Goal: Task Accomplishment & Management: Complete application form

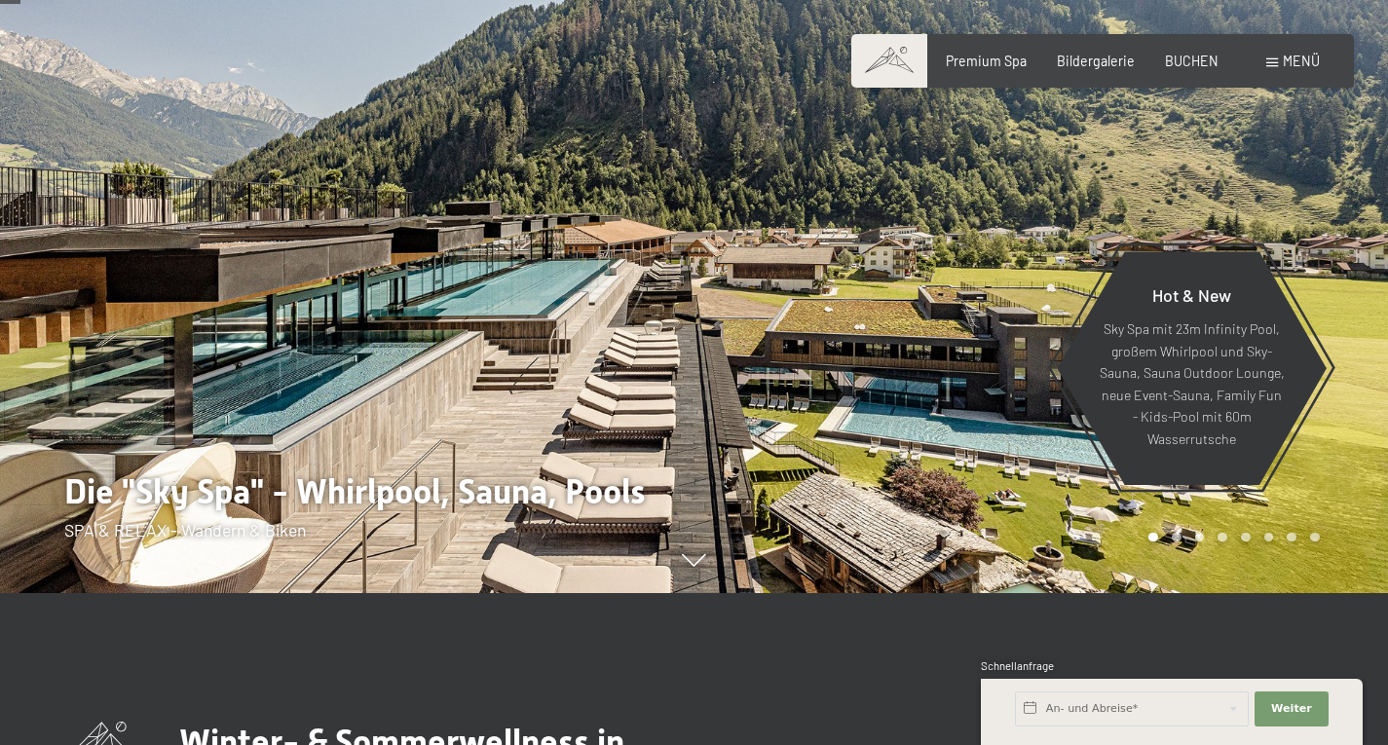
scroll to position [195, 0]
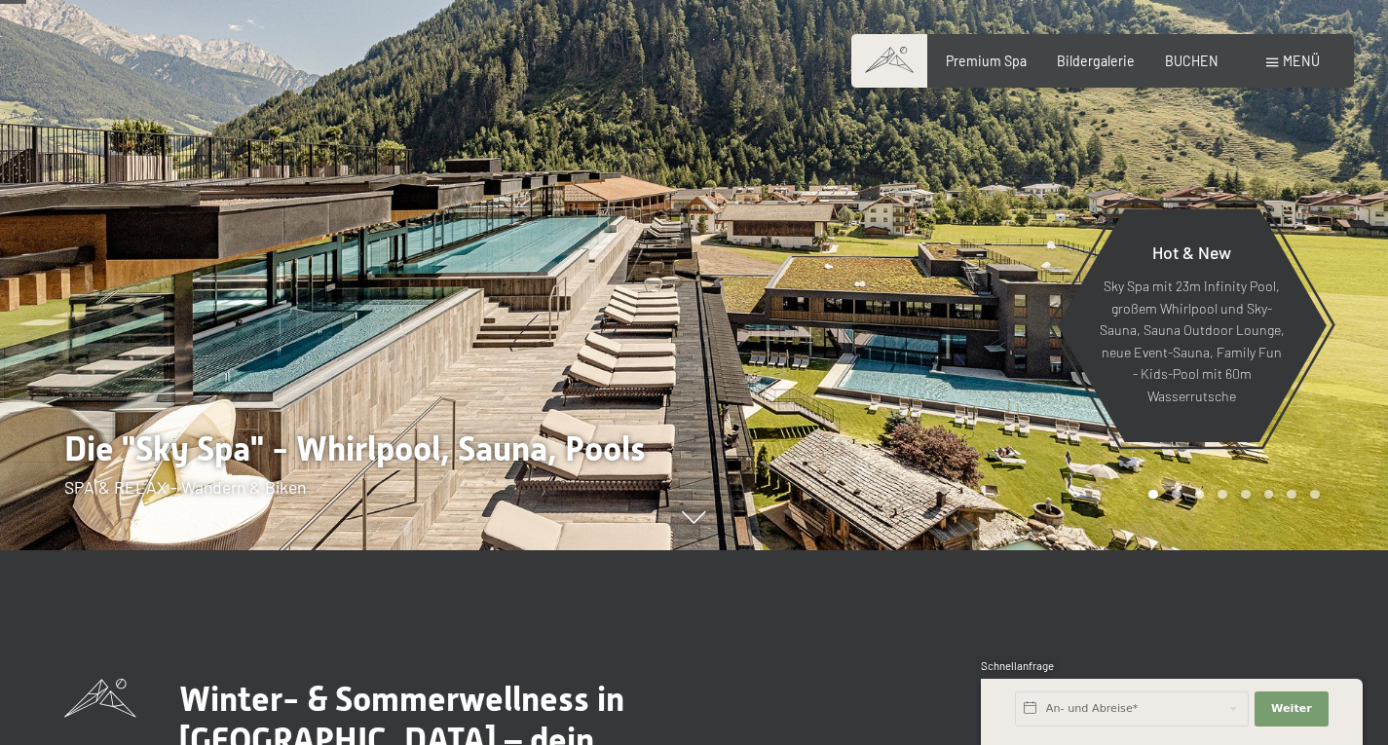
click at [790, 399] on div at bounding box center [1041, 177] width 694 height 745
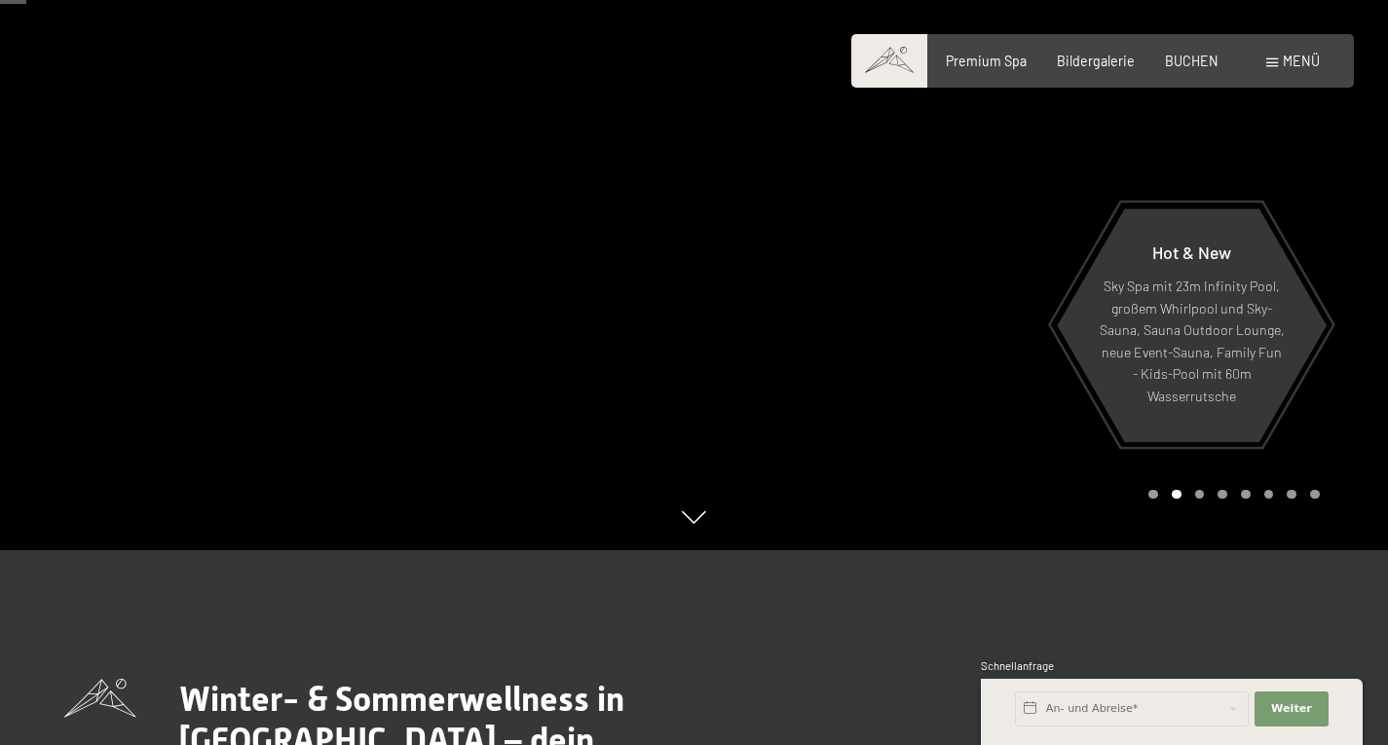
click at [807, 379] on div at bounding box center [1041, 177] width 694 height 745
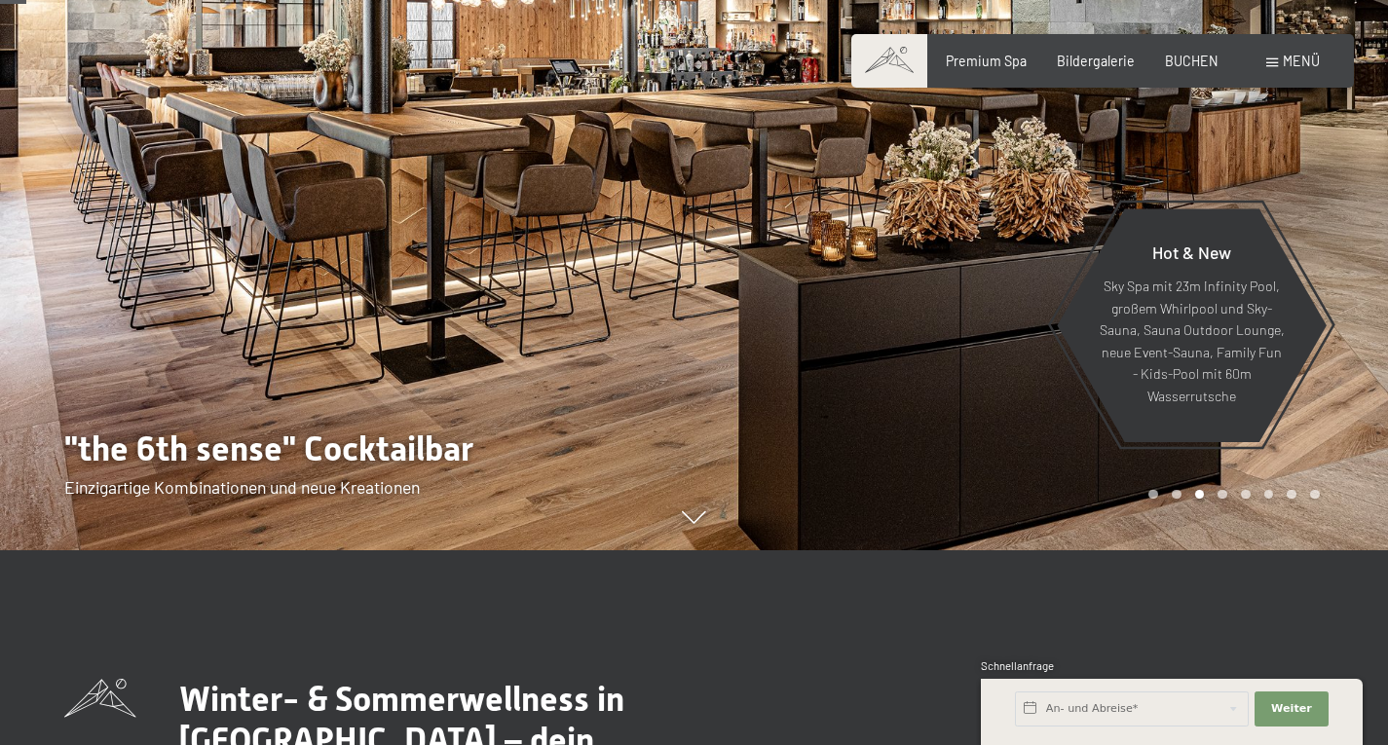
drag, startPoint x: 755, startPoint y: 359, endPoint x: 451, endPoint y: 369, distance: 304.0
click at [454, 550] on div at bounding box center [694, 550] width 1388 height 0
click at [500, 345] on div at bounding box center [347, 177] width 694 height 745
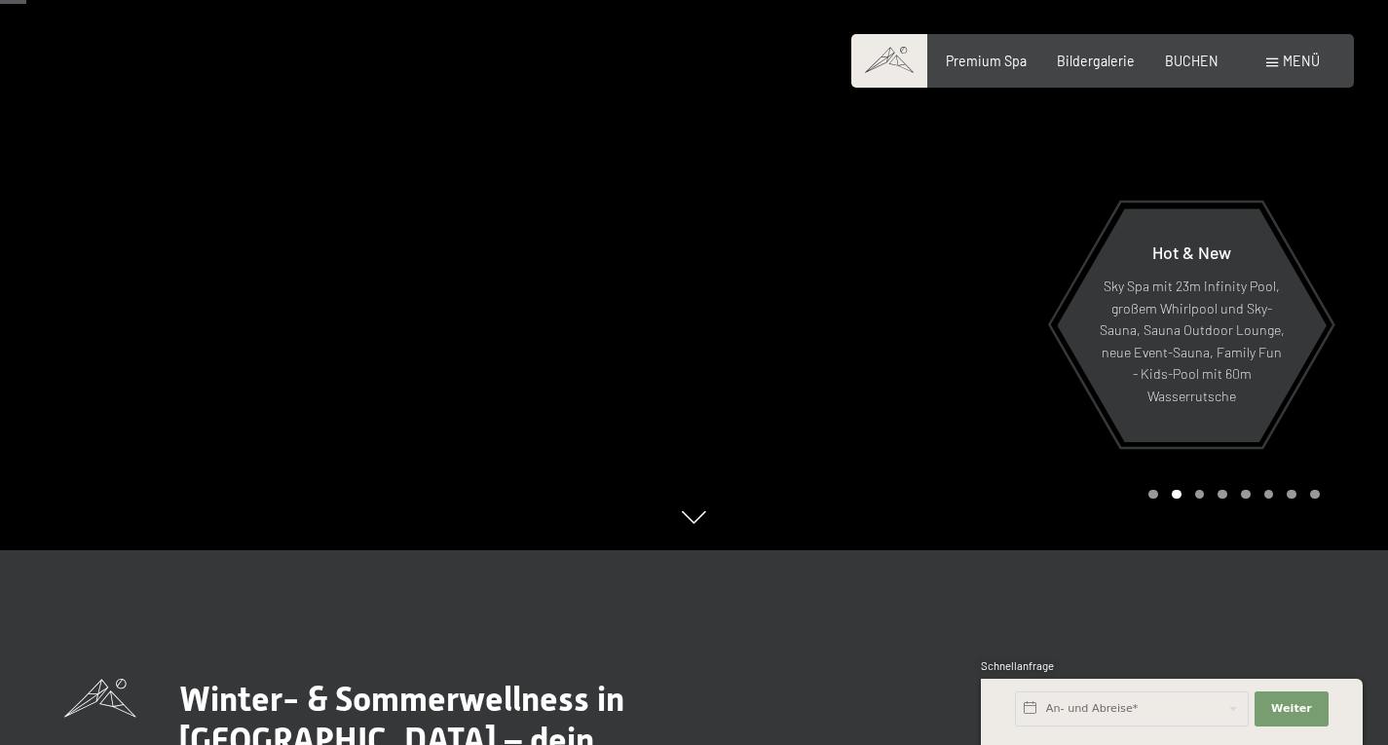
click at [576, 327] on div at bounding box center [347, 177] width 694 height 745
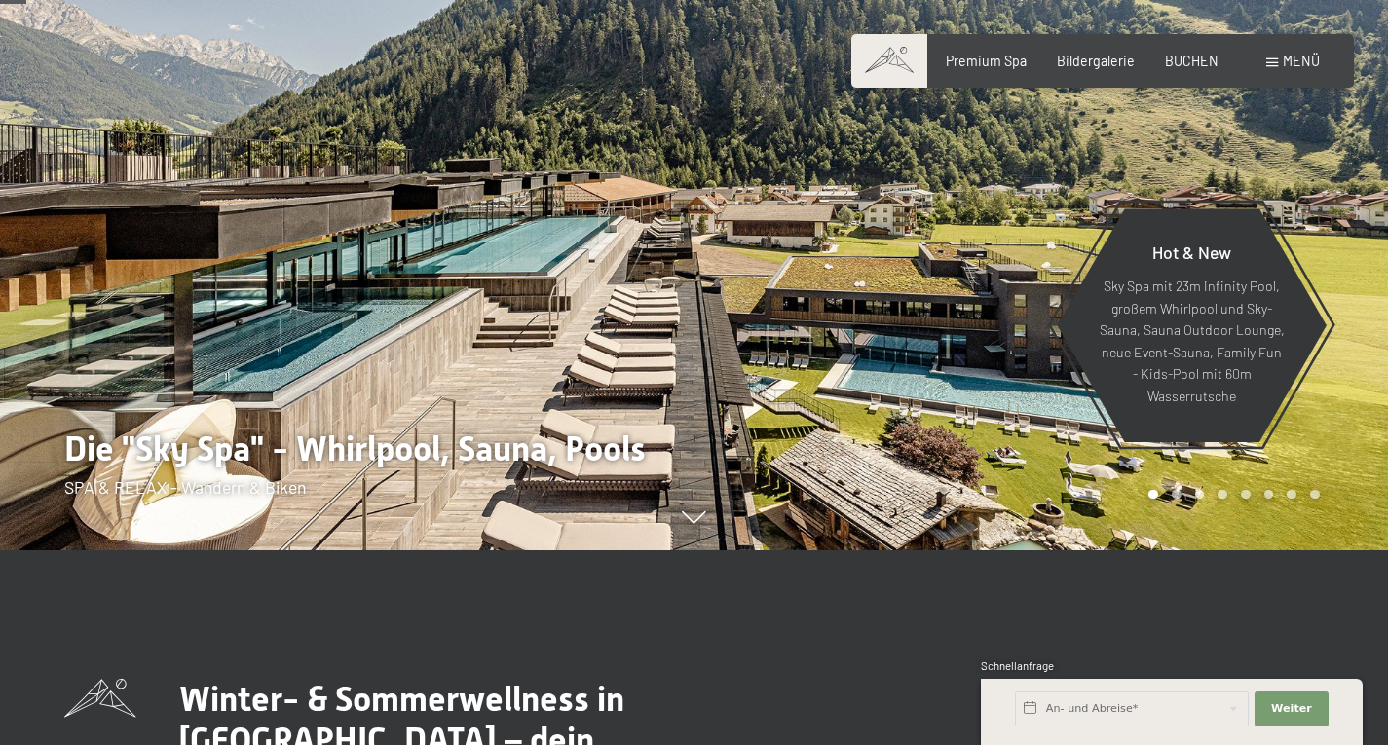
drag, startPoint x: 205, startPoint y: 322, endPoint x: 551, endPoint y: 332, distance: 346.8
click at [551, 332] on div at bounding box center [347, 177] width 694 height 745
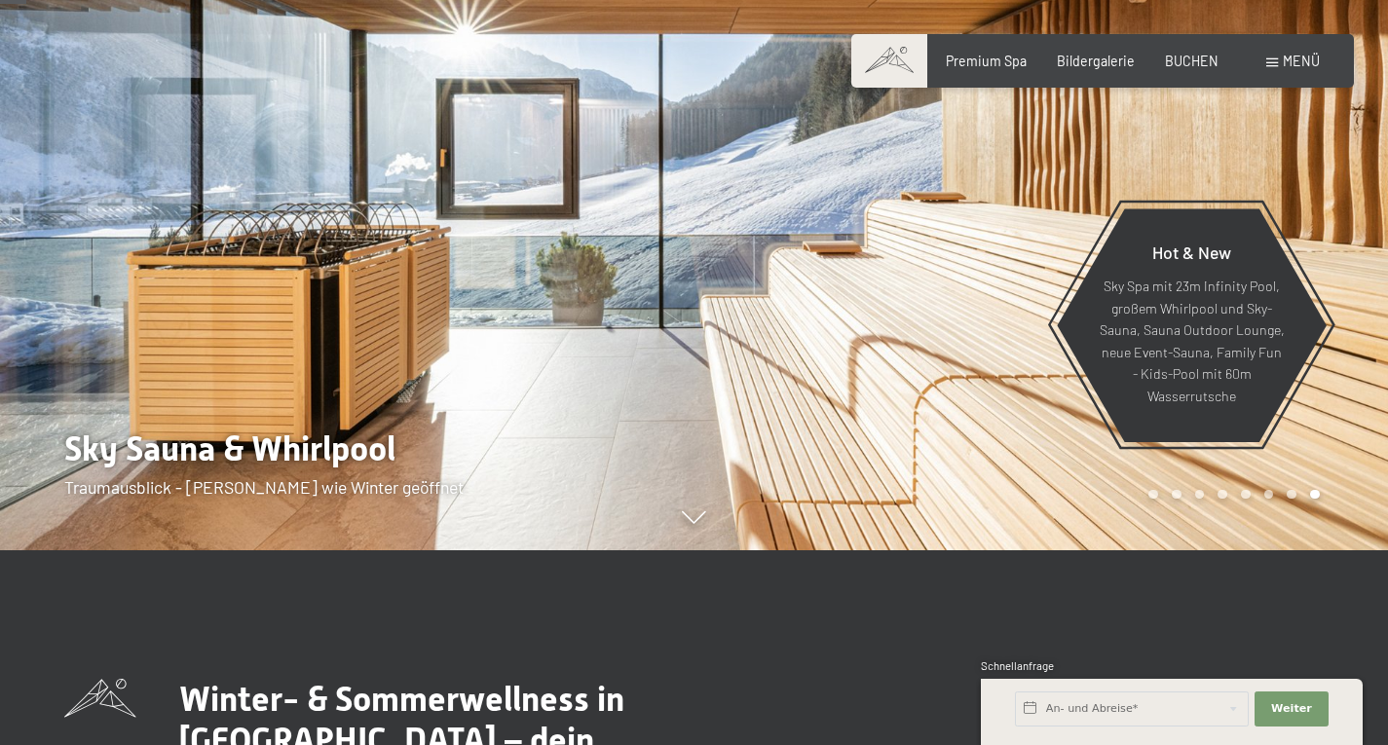
click at [143, 306] on div at bounding box center [347, 177] width 694 height 745
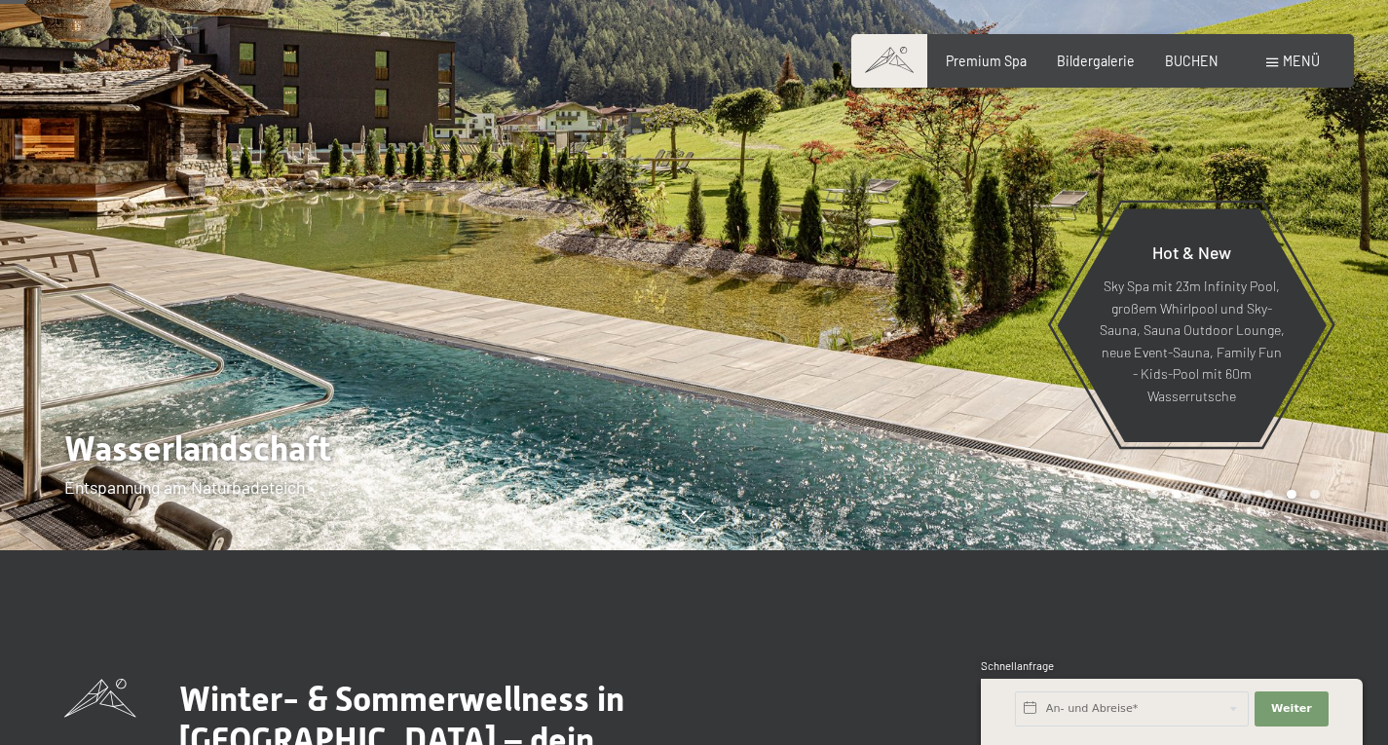
click at [157, 298] on div at bounding box center [347, 177] width 694 height 745
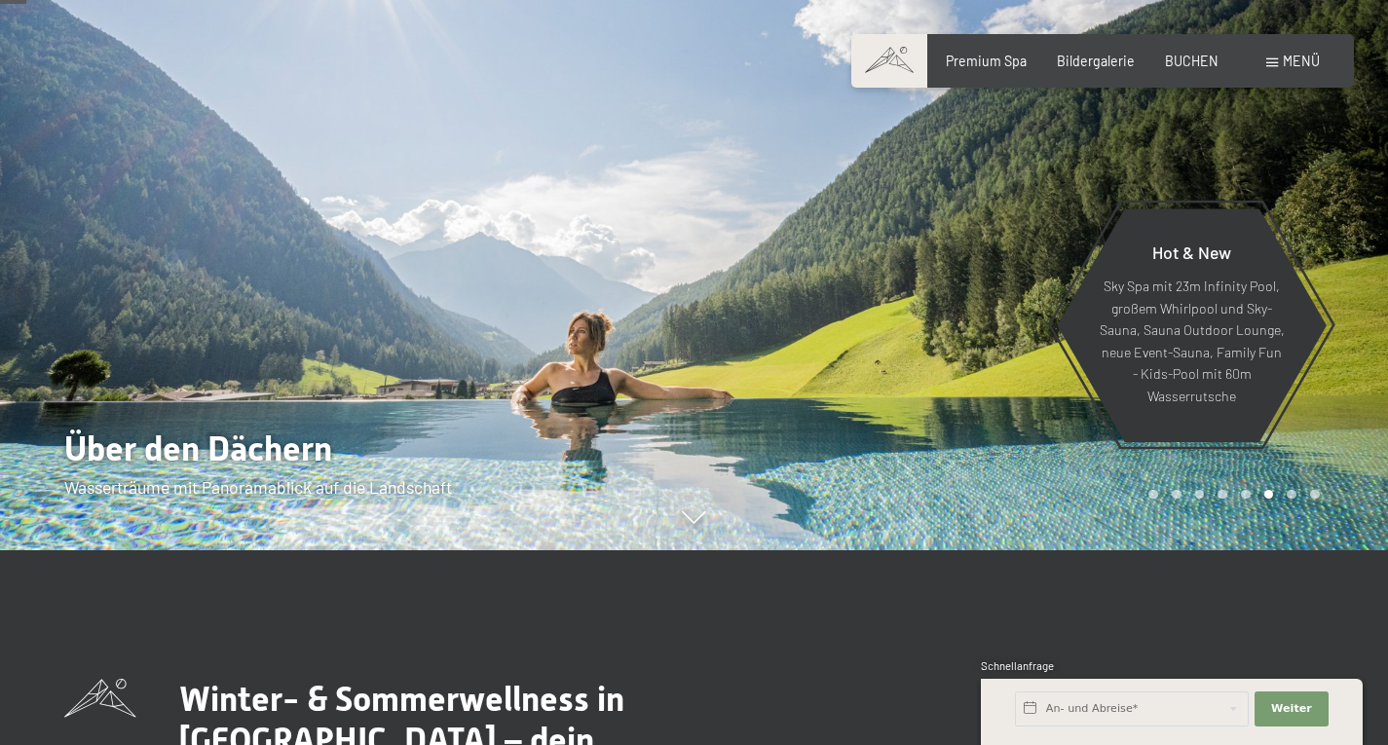
click at [157, 298] on div at bounding box center [347, 177] width 694 height 745
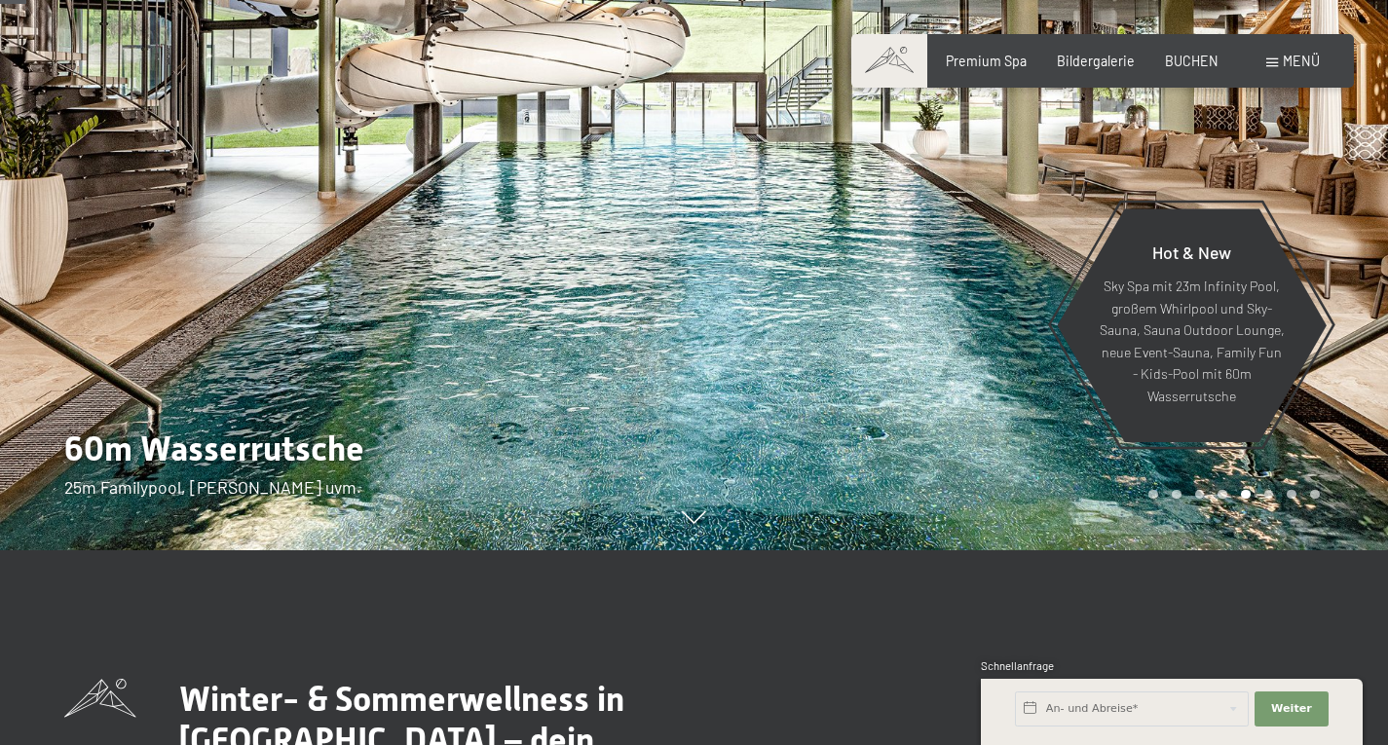
click at [157, 298] on div at bounding box center [347, 177] width 694 height 745
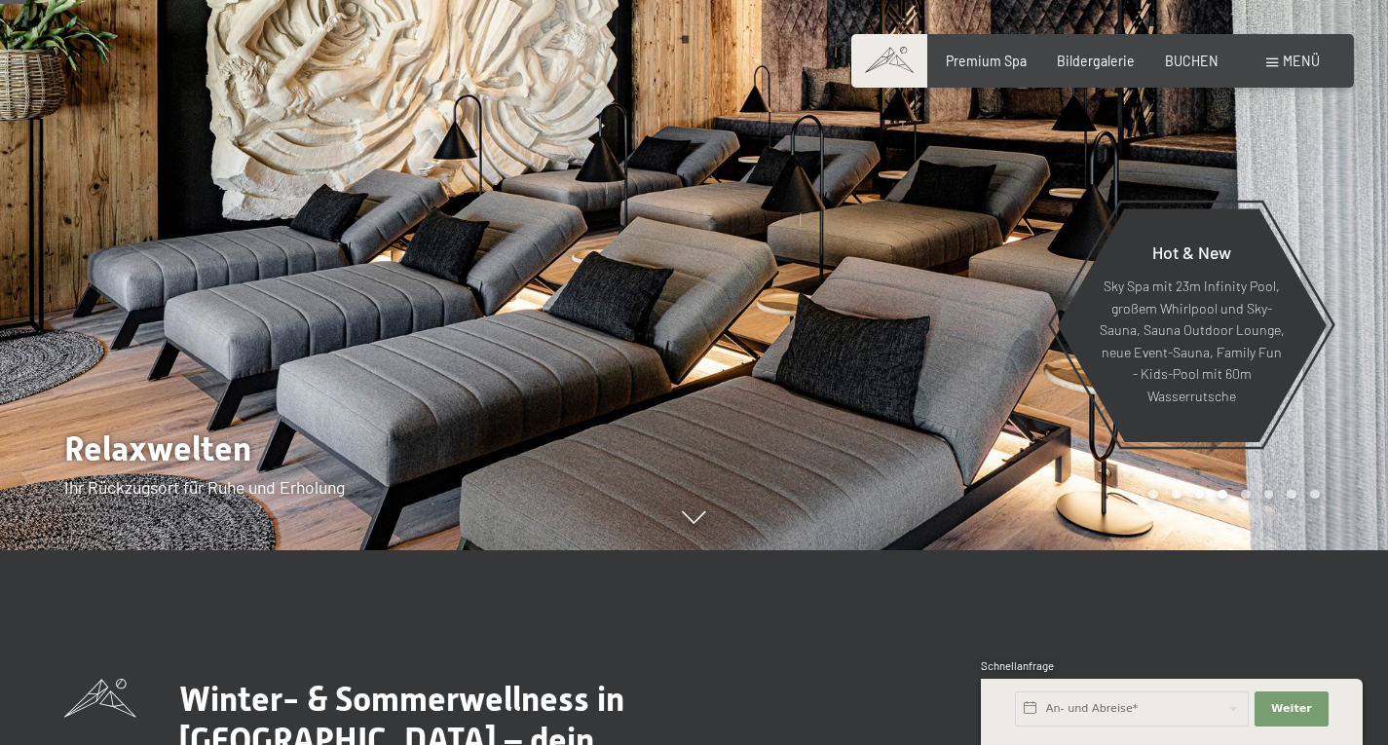
click at [224, 289] on div at bounding box center [347, 177] width 694 height 745
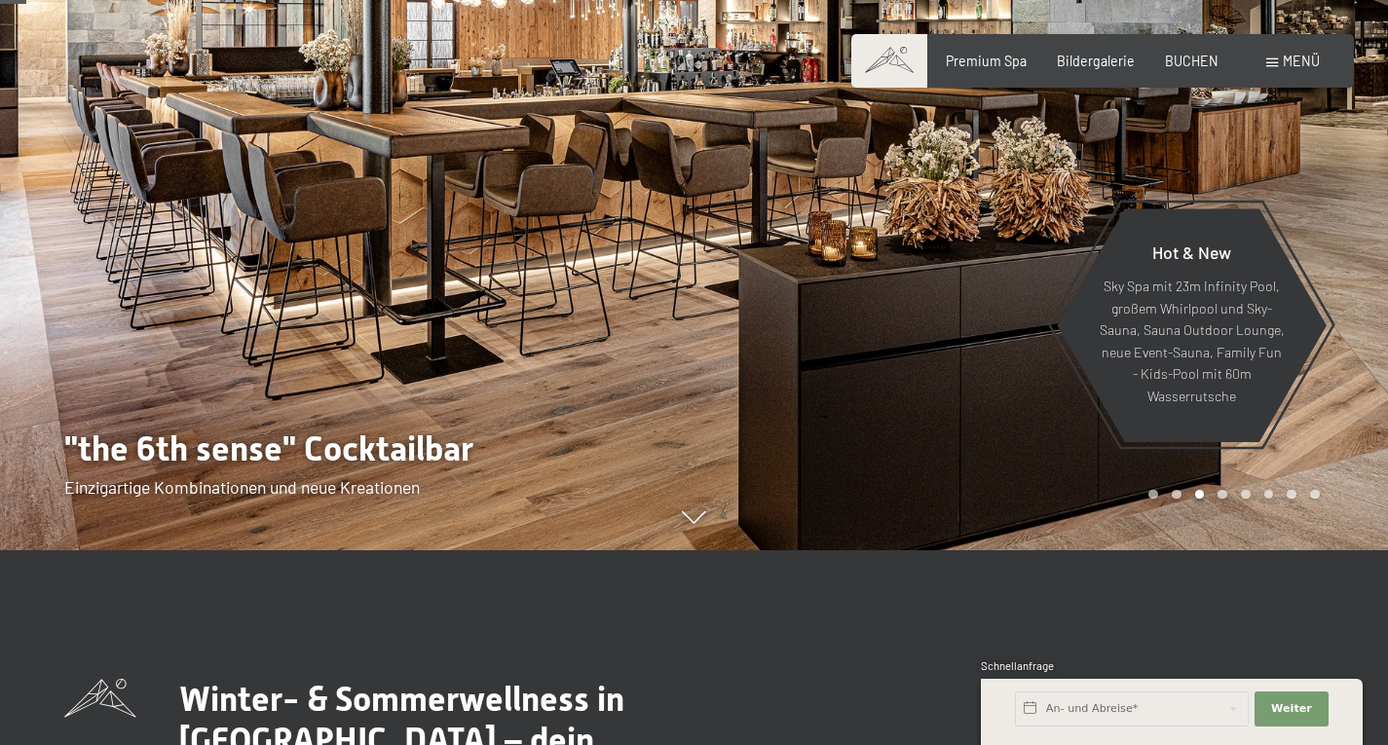
click at [224, 289] on div at bounding box center [347, 177] width 694 height 745
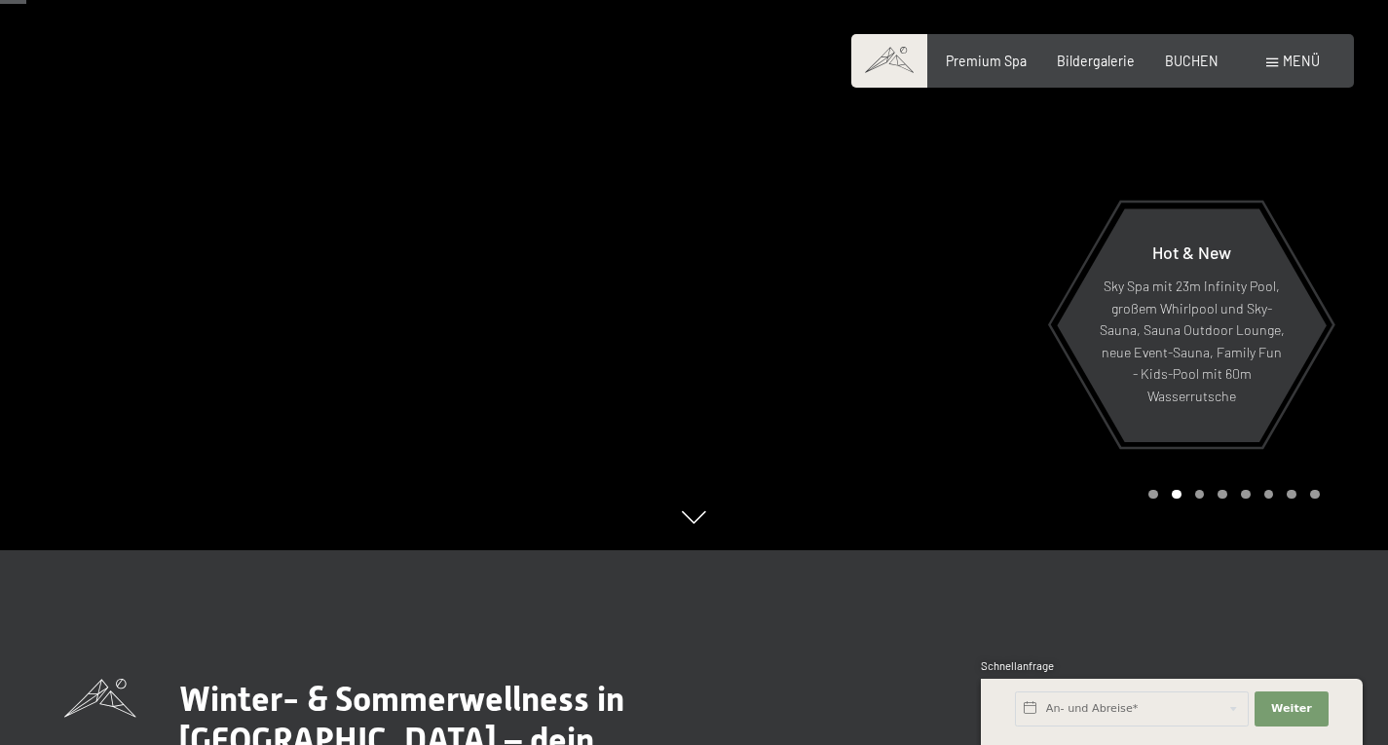
click at [224, 289] on div at bounding box center [347, 177] width 694 height 745
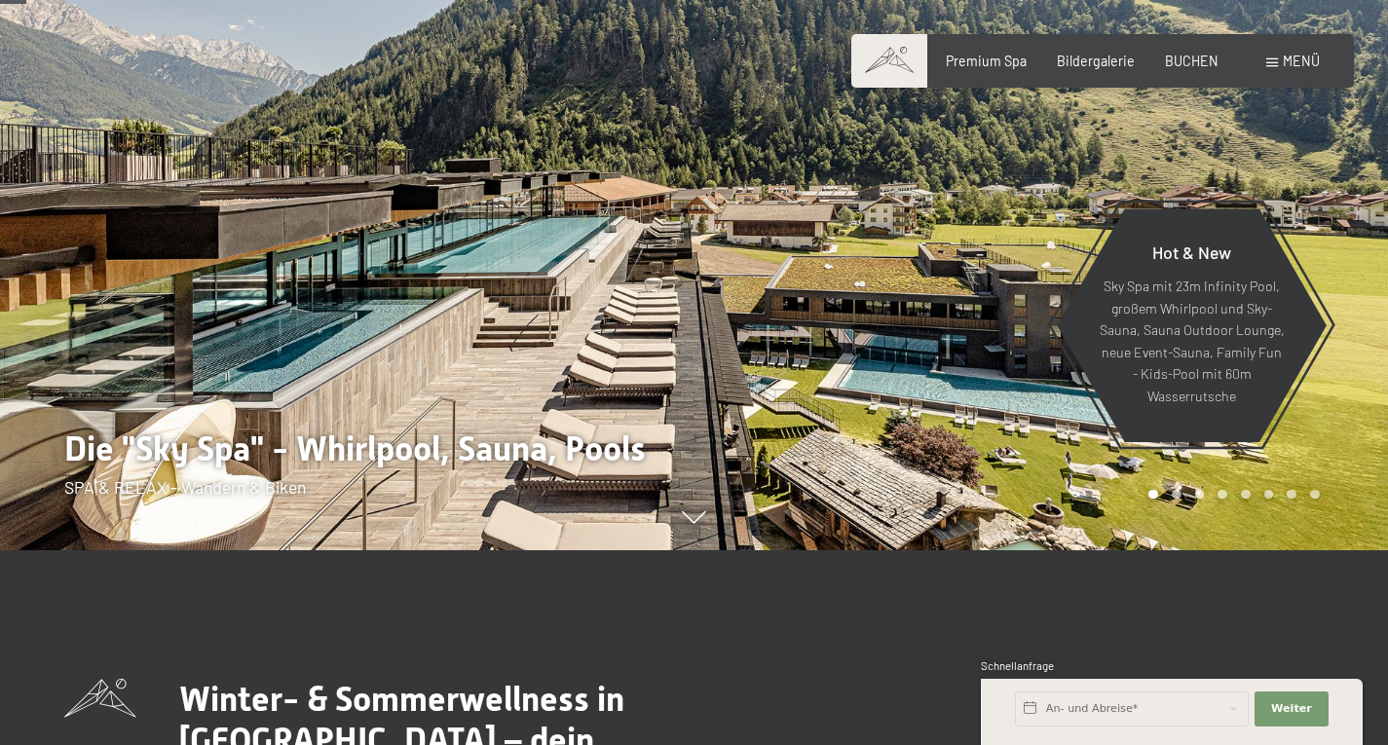
click at [224, 289] on div at bounding box center [347, 177] width 694 height 745
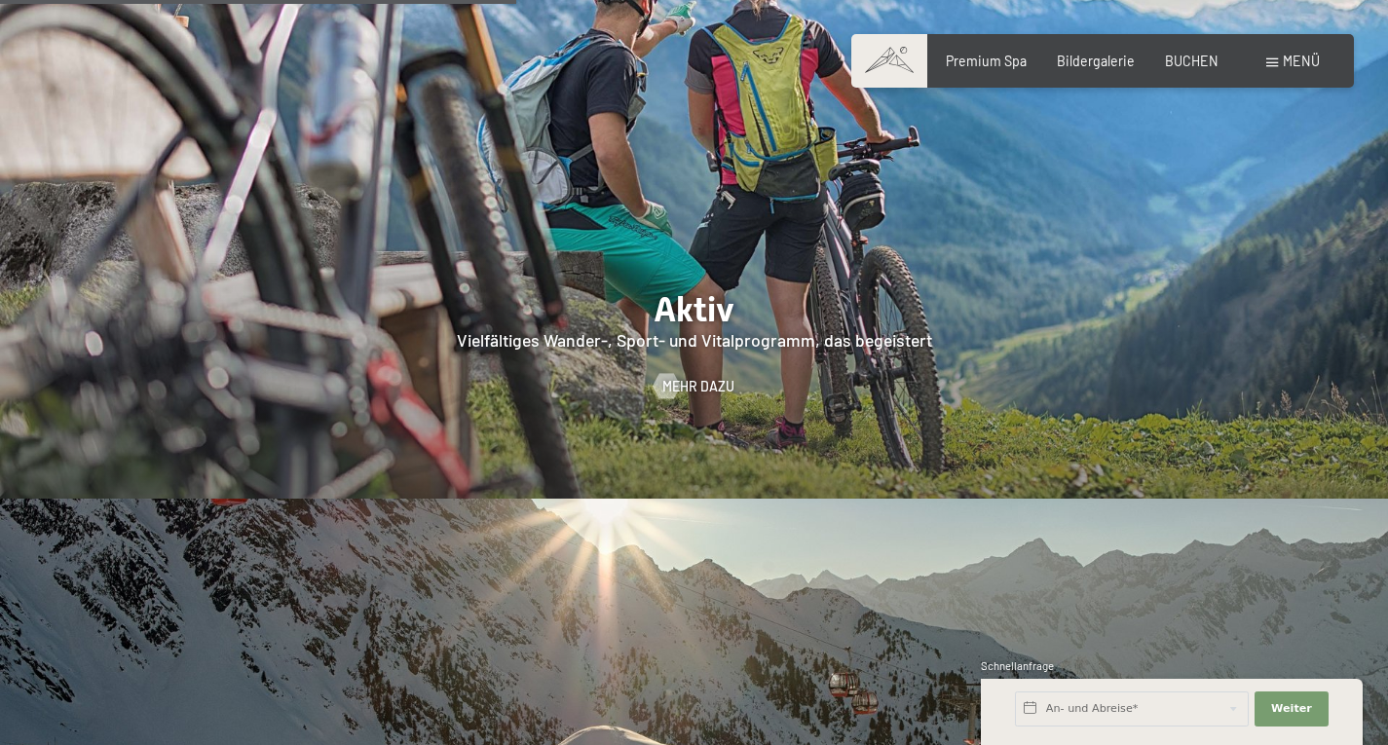
scroll to position [3798, 0]
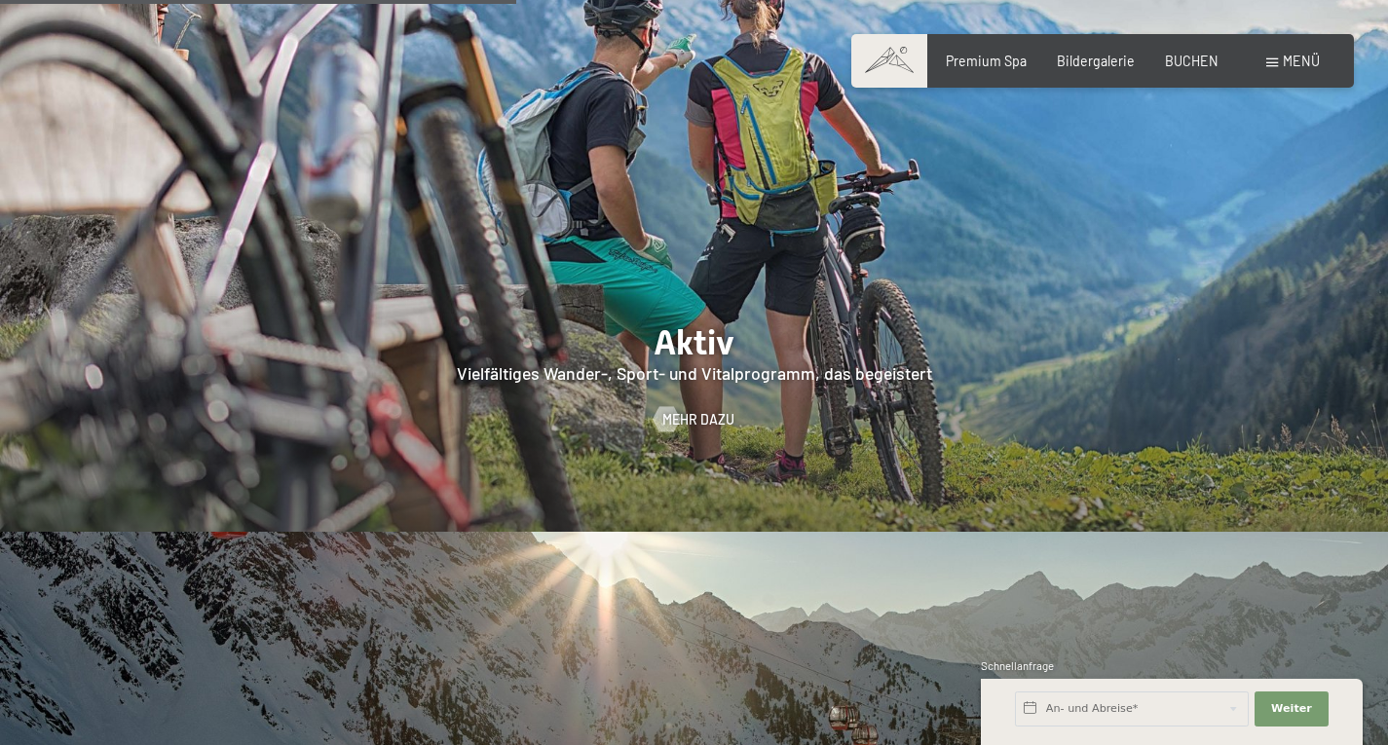
click at [1291, 62] on span "Menü" at bounding box center [1301, 61] width 37 height 17
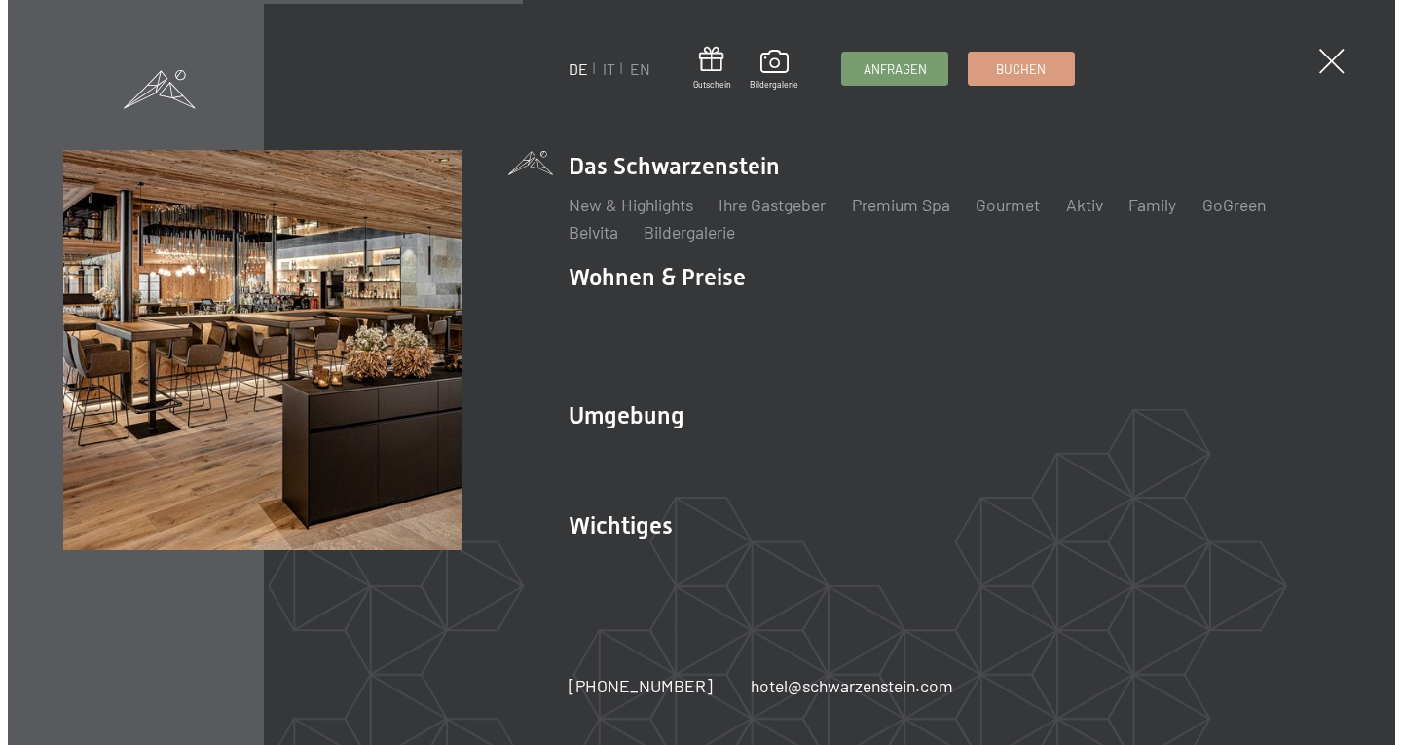
scroll to position [3817, 0]
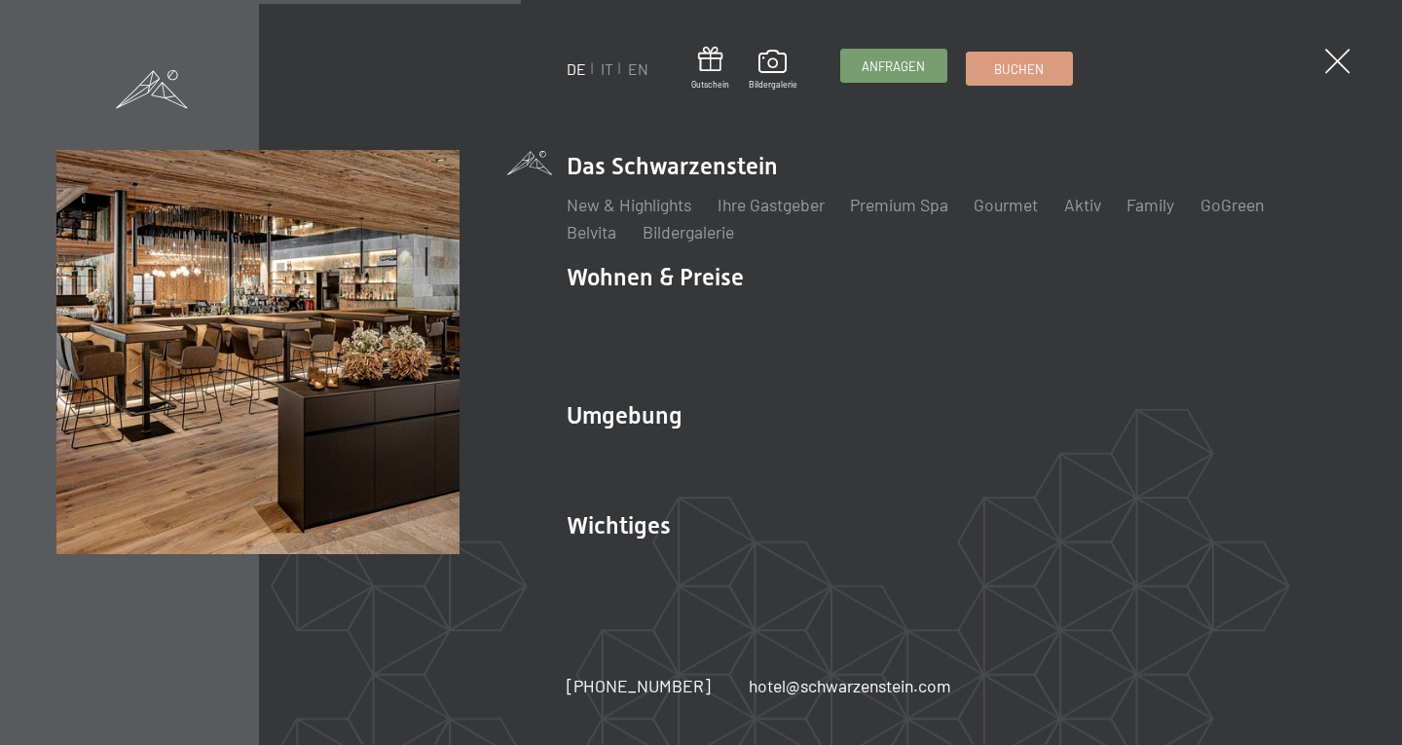
click at [896, 74] on span "Anfragen" at bounding box center [893, 66] width 63 height 18
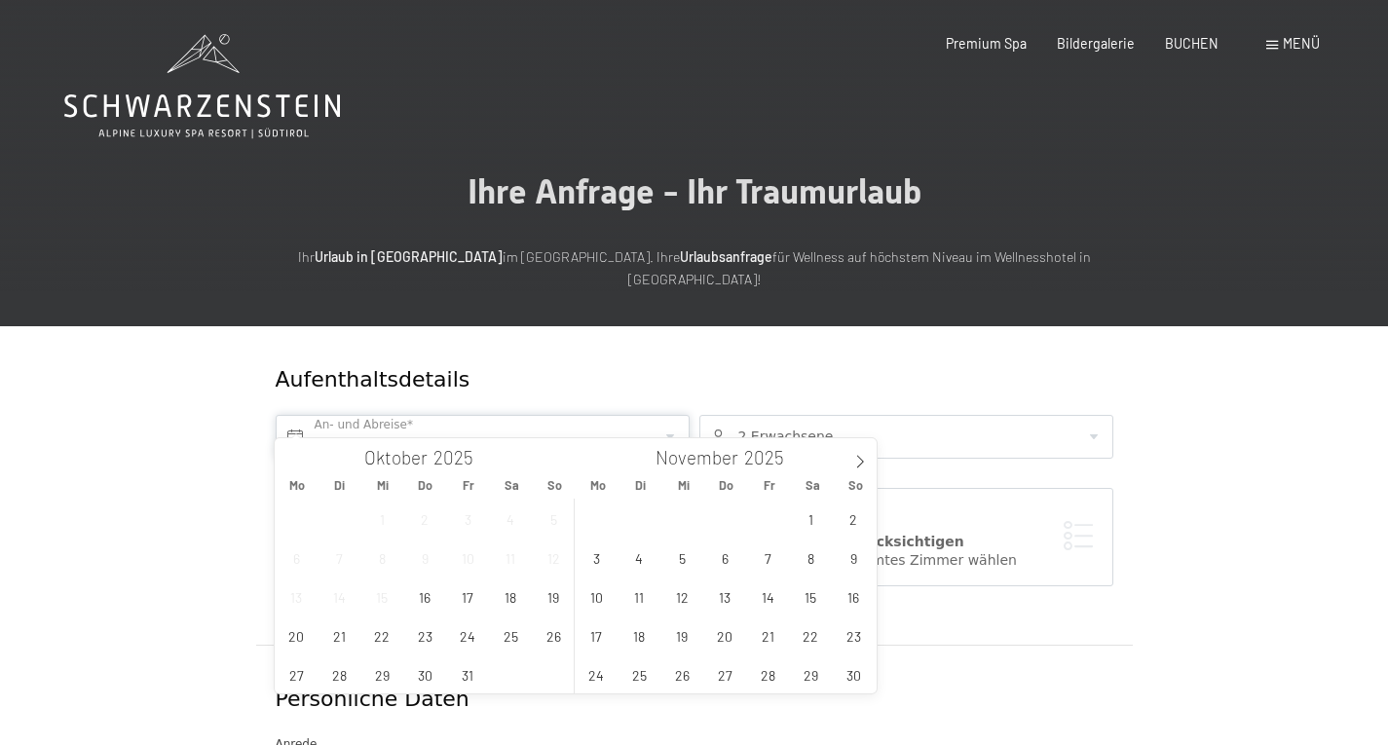
click at [623, 415] on input "text" at bounding box center [483, 437] width 414 height 44
click at [420, 606] on span "16" at bounding box center [425, 597] width 38 height 38
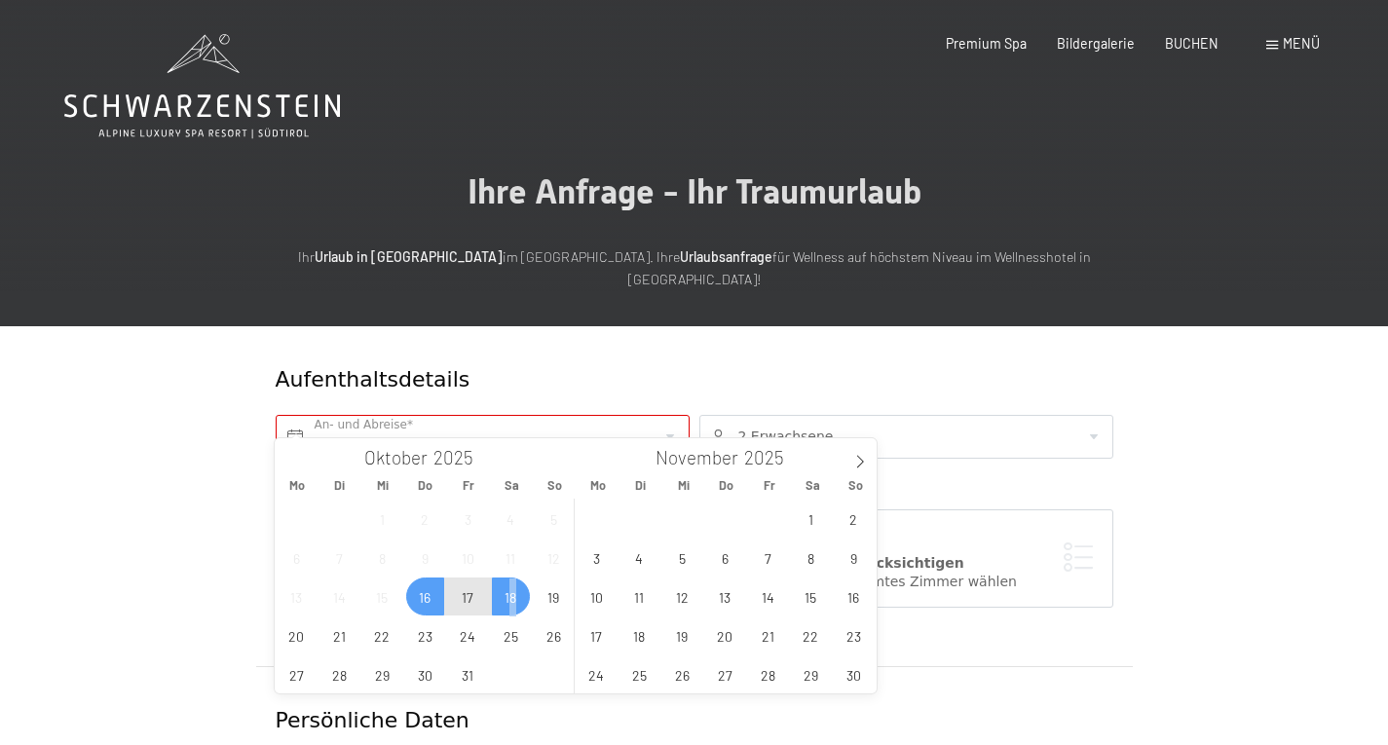
click at [514, 604] on span "18" at bounding box center [511, 597] width 38 height 38
type input "Do. [DATE] - [DATE]"
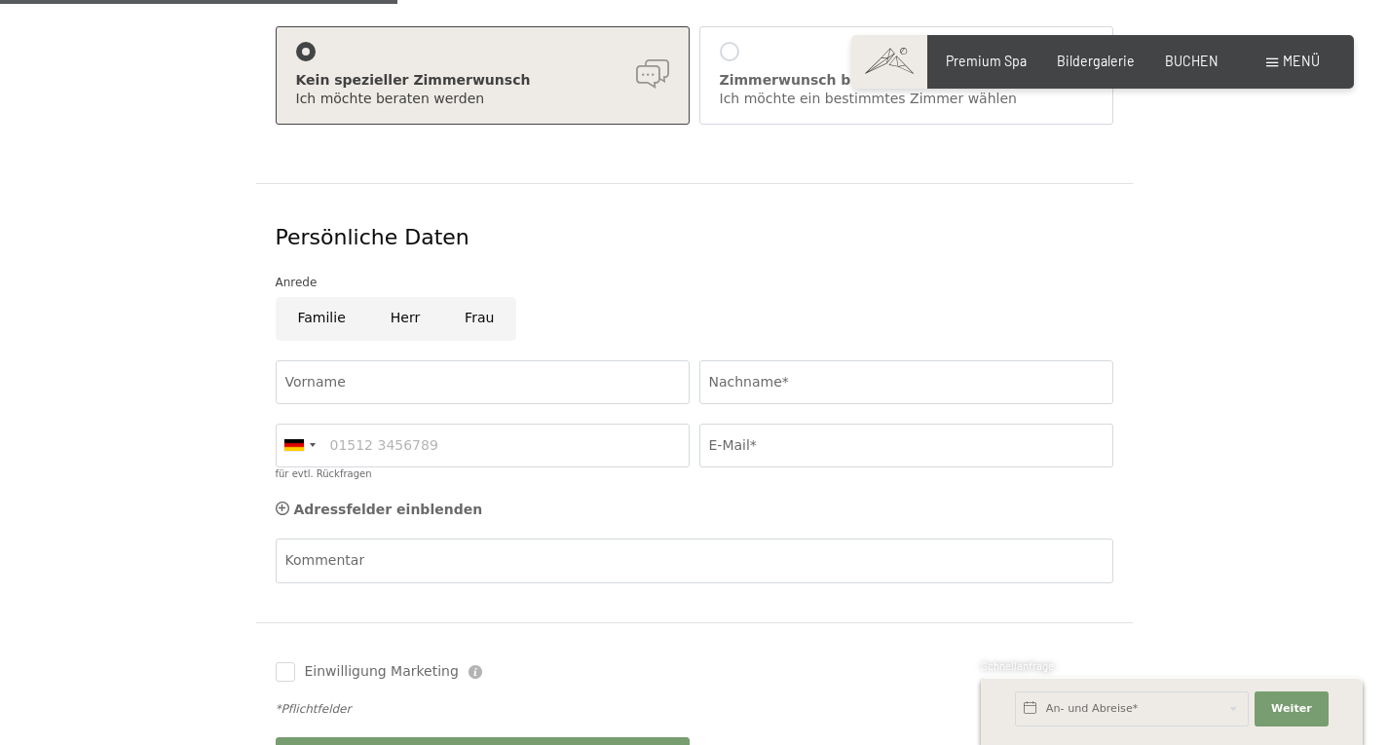
scroll to position [487, 0]
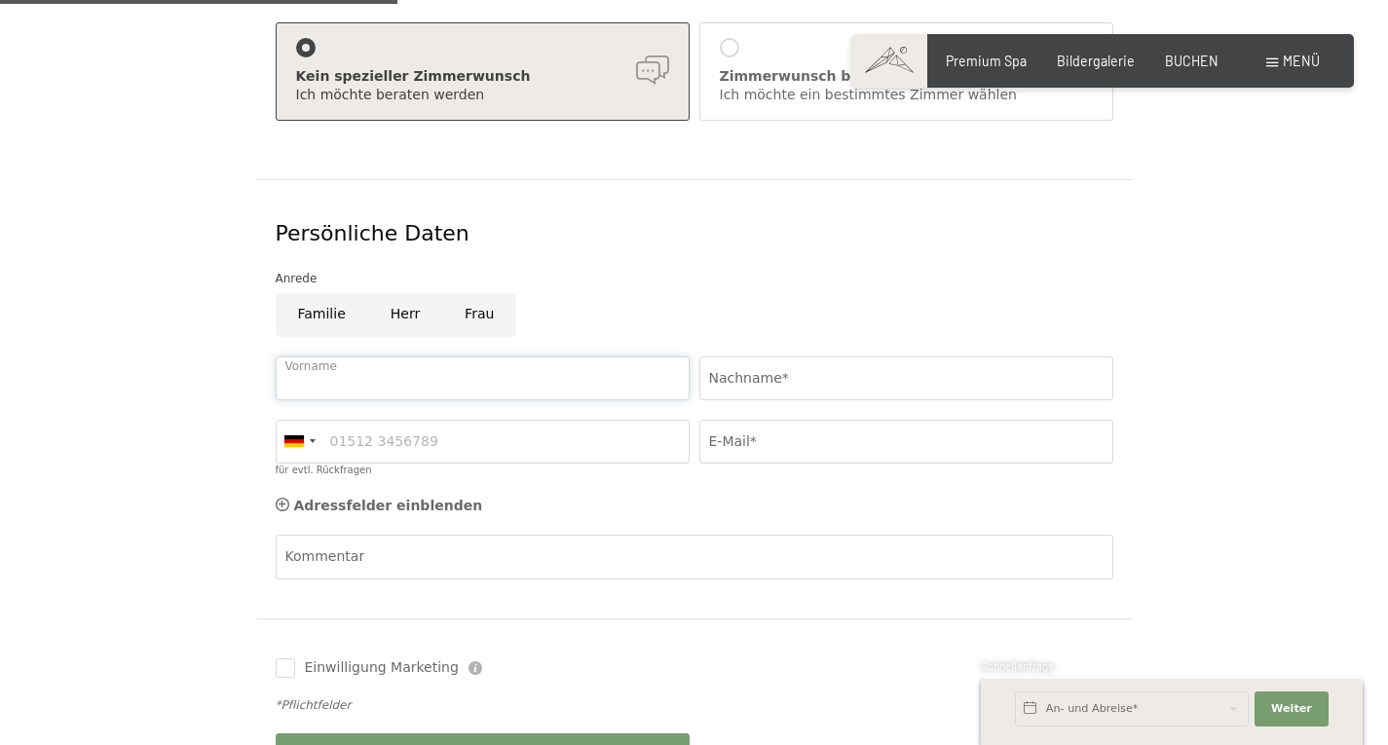
click at [525, 366] on input "Vorname" at bounding box center [483, 378] width 414 height 44
type input "[PERSON_NAME]"
type input "Sennhauser"
type input "0791222080"
type input "[PERSON_NAME][EMAIL_ADDRESS][PERSON_NAME][DOMAIN_NAME]"
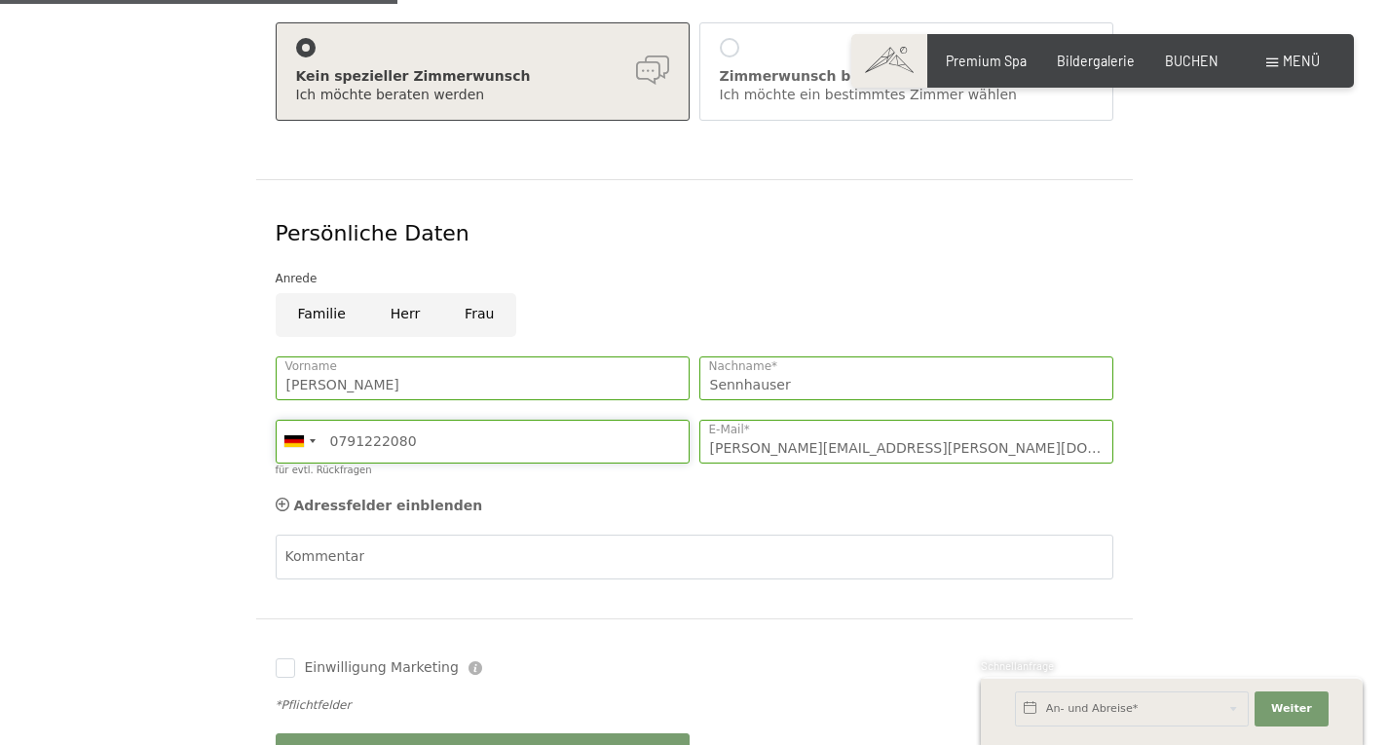
click at [382, 426] on input "0791222080" at bounding box center [483, 442] width 414 height 44
click at [308, 422] on div at bounding box center [299, 442] width 45 height 42
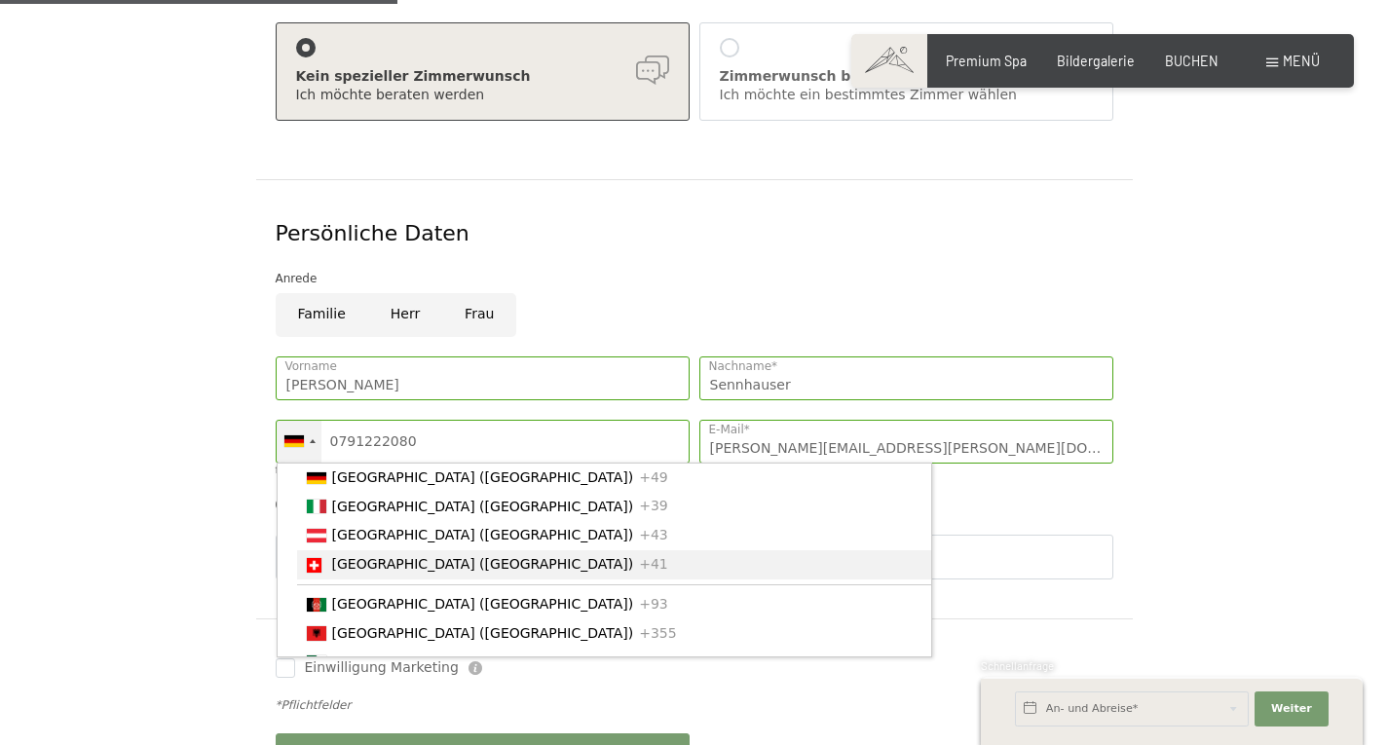
click at [361, 559] on span "[GEOGRAPHIC_DATA] ([GEOGRAPHIC_DATA])" at bounding box center [483, 564] width 302 height 16
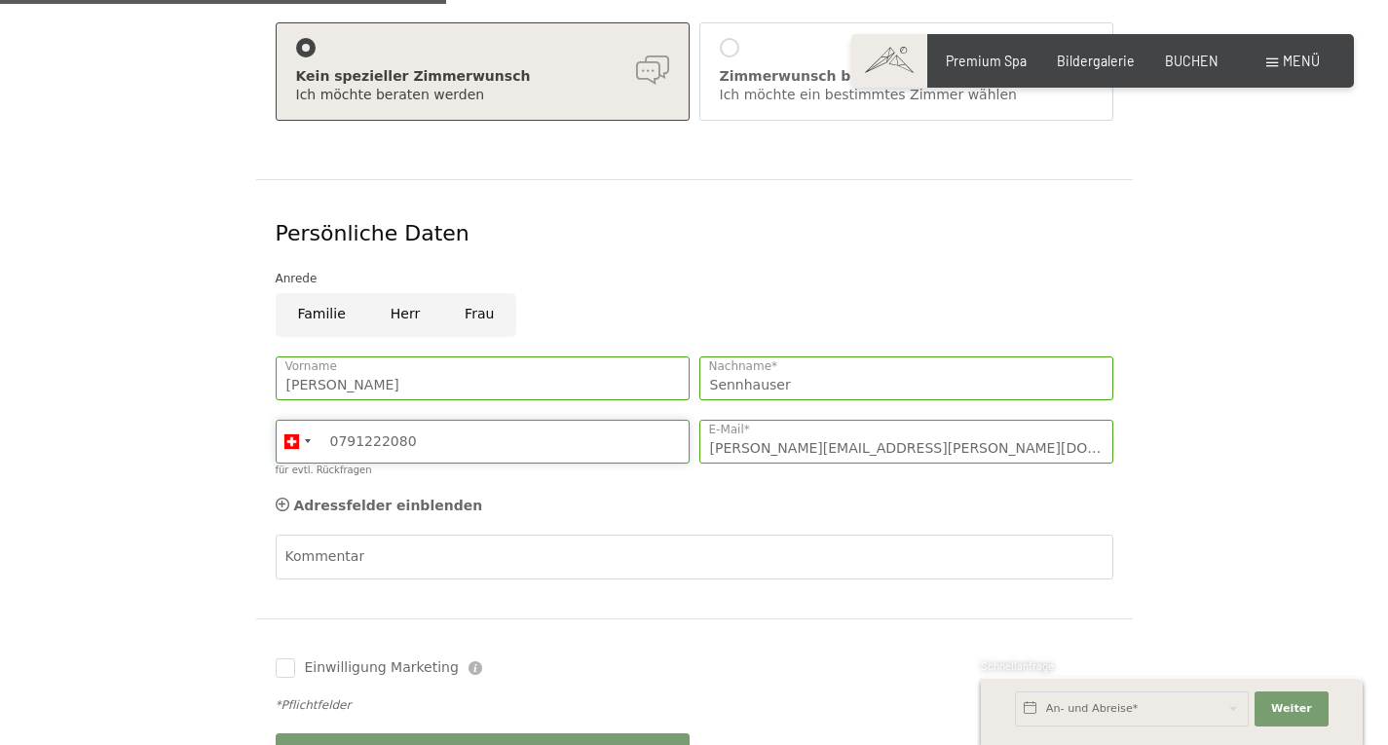
scroll to position [682, 0]
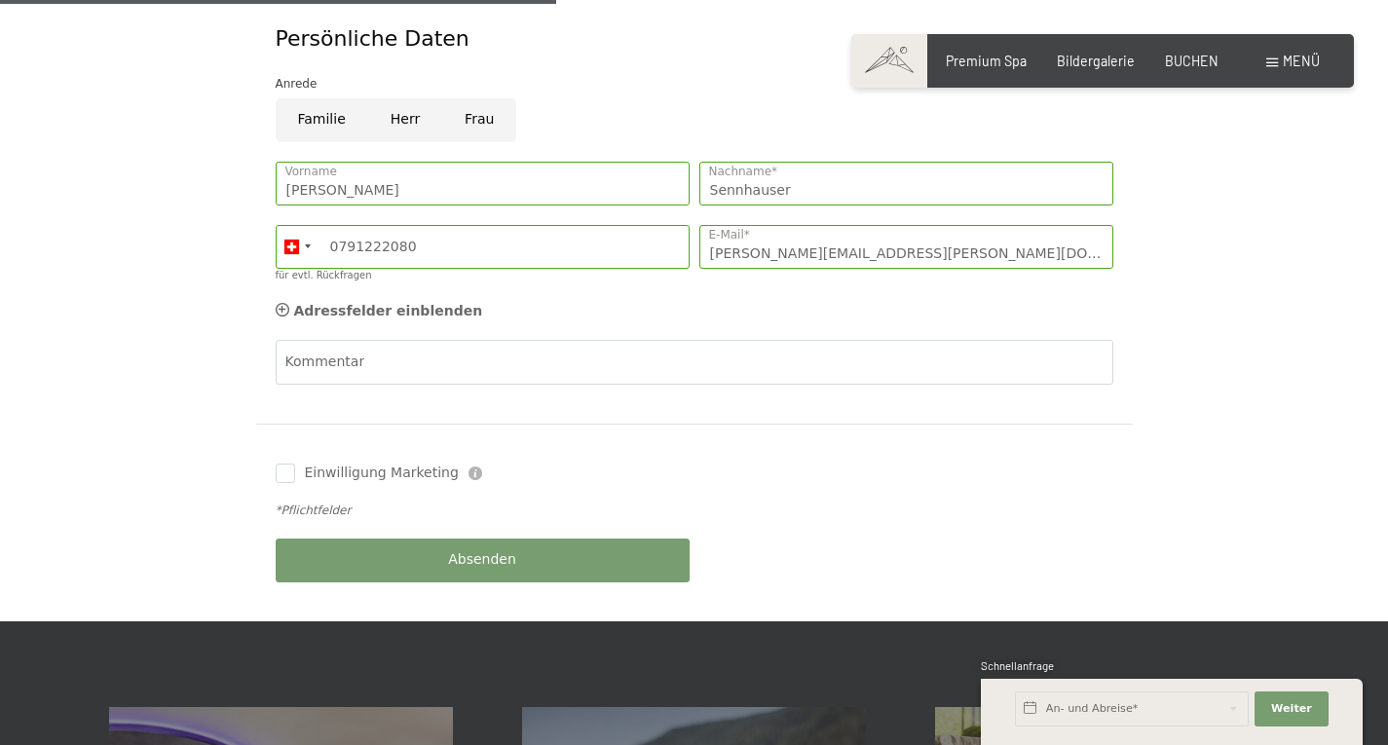
click at [504, 98] on div "Familie [PERSON_NAME]" at bounding box center [694, 125] width 847 height 54
click at [501, 98] on input "Frau" at bounding box center [479, 120] width 74 height 44
radio input "true"
click at [471, 550] on span "Absenden" at bounding box center [482, 559] width 68 height 19
